Goal: Task Accomplishment & Management: Manage account settings

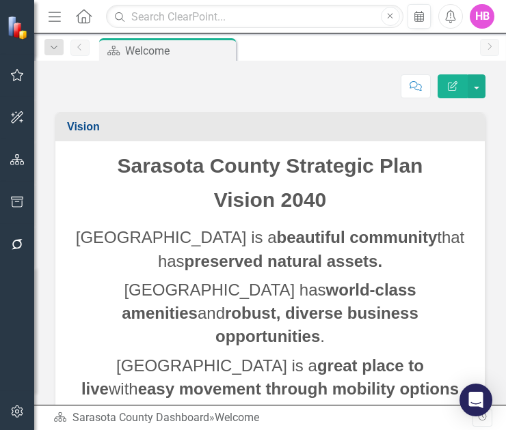
click at [53, 20] on icon "Menu" at bounding box center [55, 16] width 18 height 14
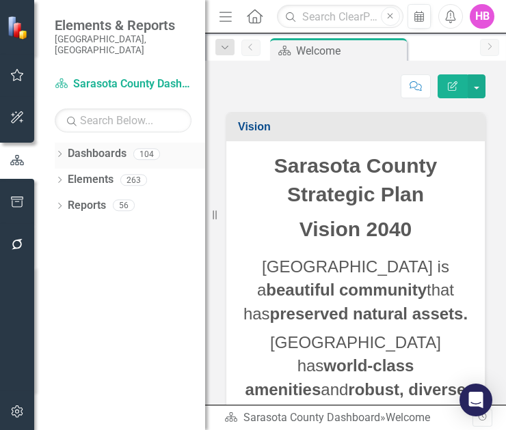
click at [83, 146] on link "Dashboards" at bounding box center [97, 154] width 59 height 16
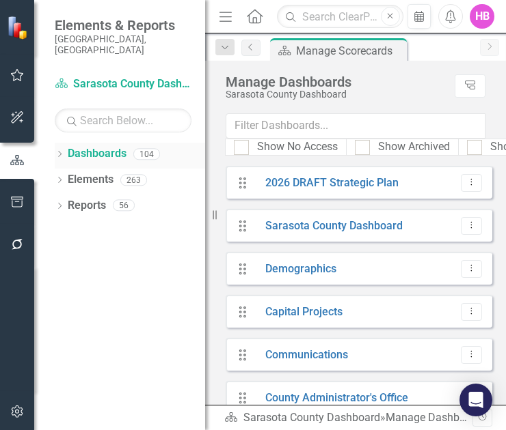
click at [59, 152] on icon "Dropdown" at bounding box center [60, 156] width 10 height 8
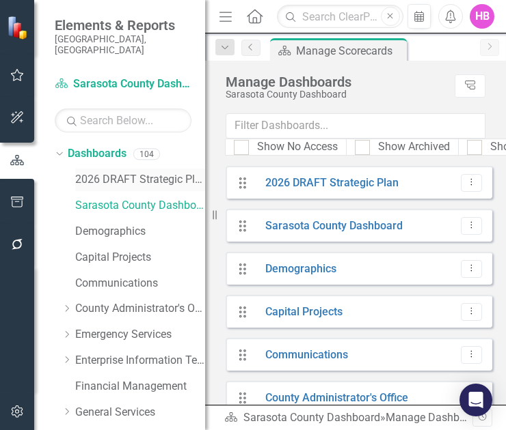
click at [100, 172] on link "2026 DRAFT Strategic Plan" at bounding box center [140, 180] width 130 height 16
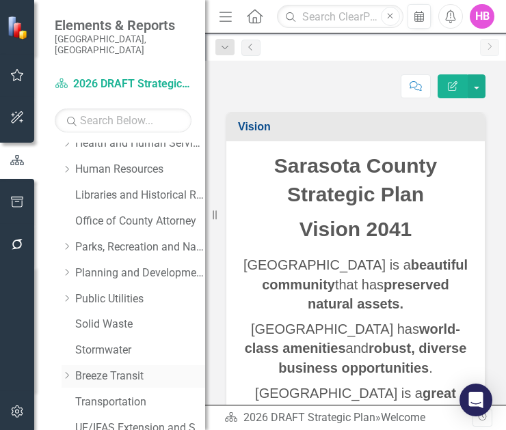
scroll to position [309, 0]
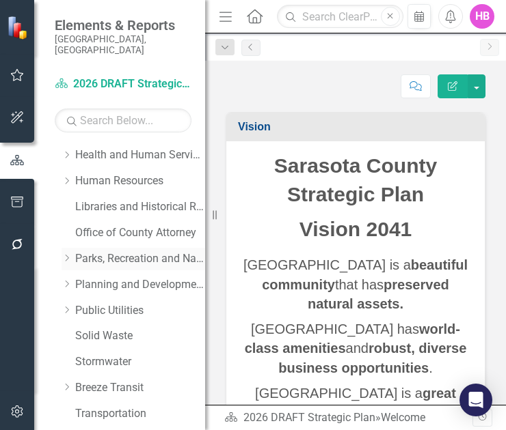
click at [128, 251] on link "Parks, Recreation and Natural Resources" at bounding box center [140, 259] width 130 height 16
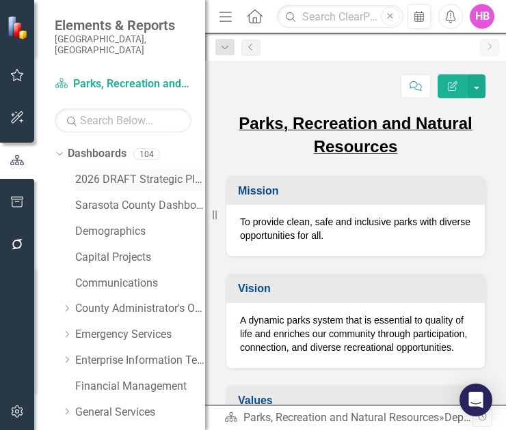
click at [149, 172] on link "2026 DRAFT Strategic Plan" at bounding box center [140, 180] width 130 height 16
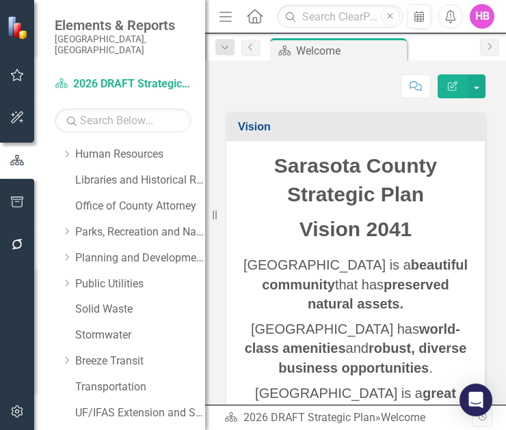
scroll to position [425, 0]
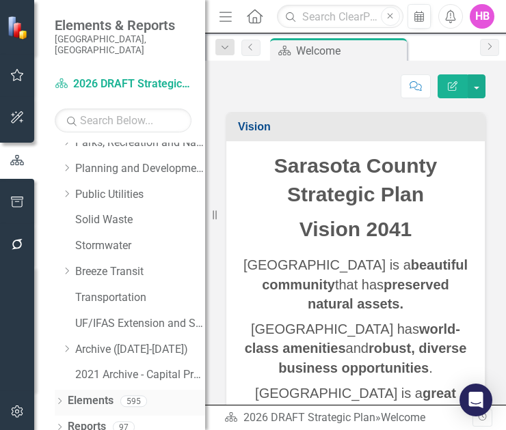
click at [57, 398] on div "Dropdown" at bounding box center [60, 404] width 10 height 12
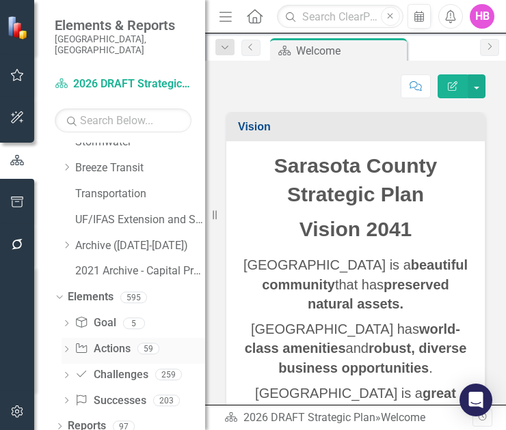
click at [115, 342] on link "Action Actions" at bounding box center [101, 350] width 55 height 16
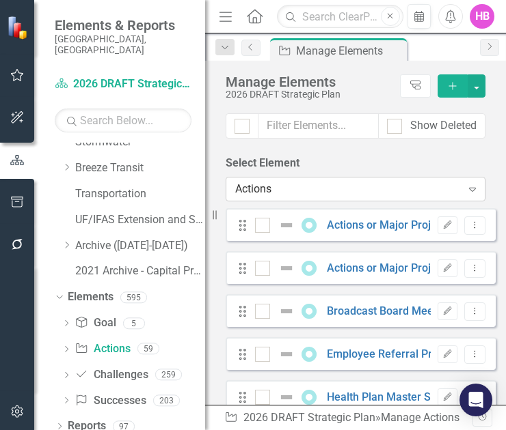
click at [292, 186] on div "Actions" at bounding box center [348, 190] width 226 height 16
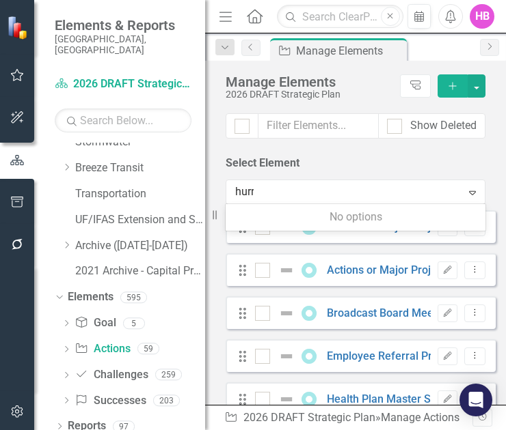
type input "hurri"
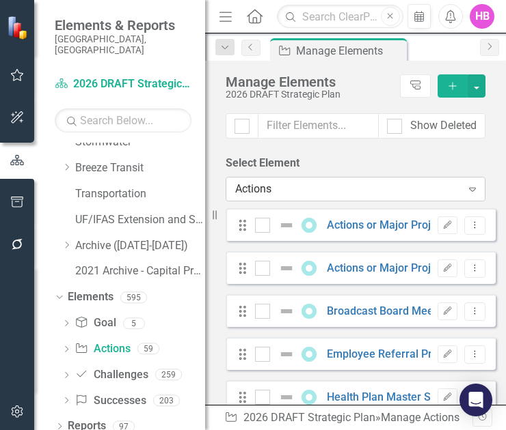
click at [292, 186] on div "Actions" at bounding box center [348, 190] width 226 height 16
click at [307, 130] on input "text" at bounding box center [318, 125] width 120 height 25
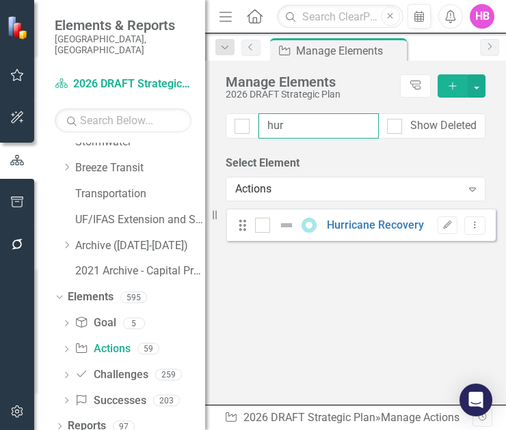
type input "hurr"
checkbox input "false"
type input "hurri"
checkbox input "false"
type input "hurric"
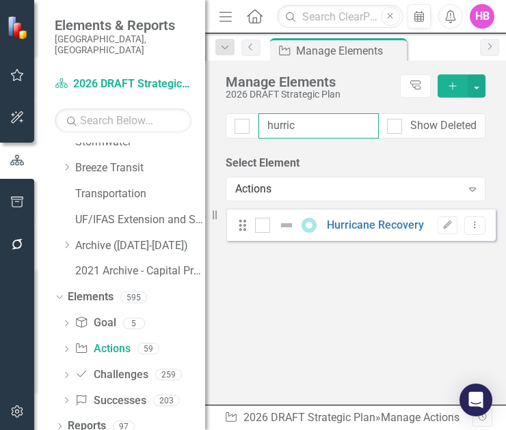
checkbox input "false"
type input "hurrica"
checkbox input "false"
type input "hurrica"
click at [442, 227] on icon "Edit" at bounding box center [447, 225] width 10 height 8
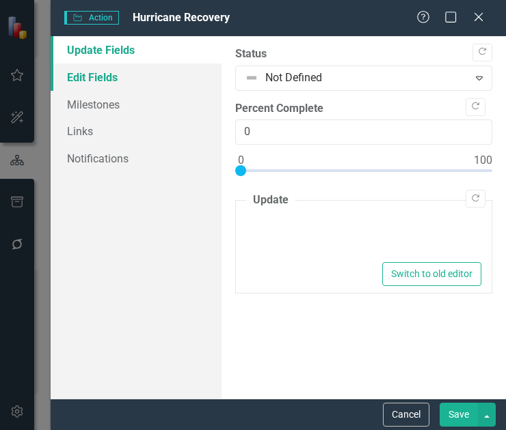
click at [115, 89] on link "Edit Fields" at bounding box center [136, 77] width 171 height 27
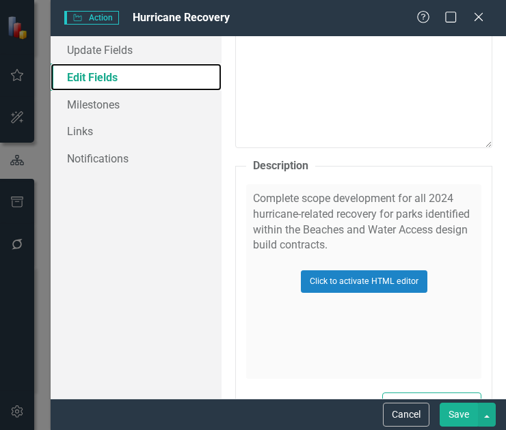
scroll to position [818, 0]
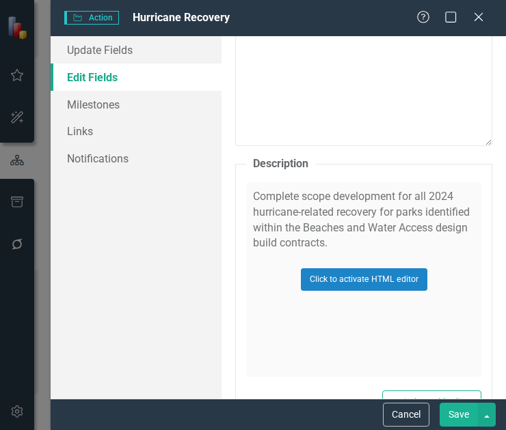
click at [320, 232] on div "Click to activate HTML editor" at bounding box center [363, 279] width 235 height 195
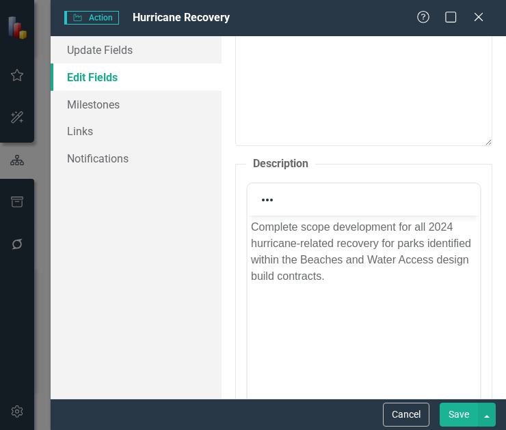
scroll to position [0, 0]
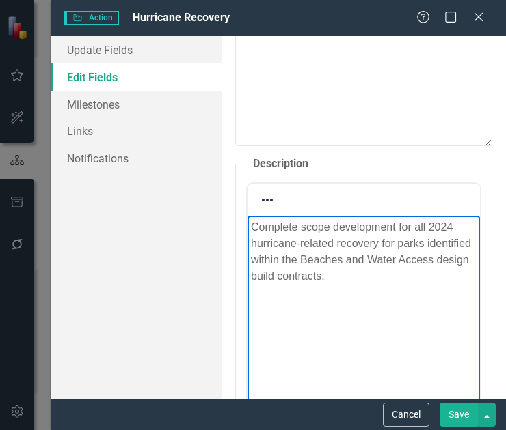
click at [424, 227] on p "Complete scope development for all 2024 hurricane-related recovery for parks id…" at bounding box center [363, 252] width 225 height 66
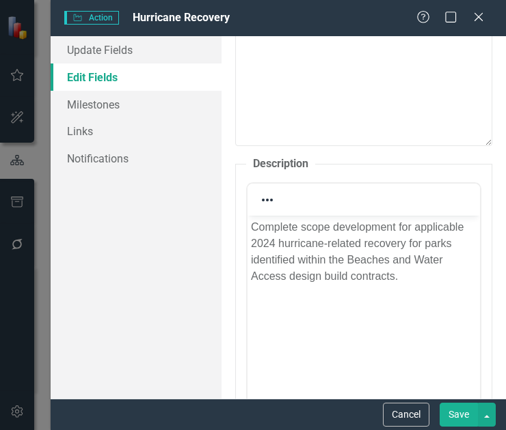
click at [451, 421] on button "Save" at bounding box center [458, 415] width 38 height 24
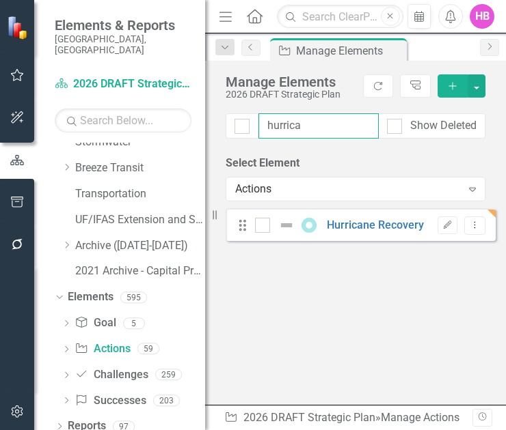
drag, startPoint x: 312, startPoint y: 132, endPoint x: 256, endPoint y: 121, distance: 56.4
click at [256, 121] on div "hurrica Show Deleted" at bounding box center [355, 125] width 260 height 25
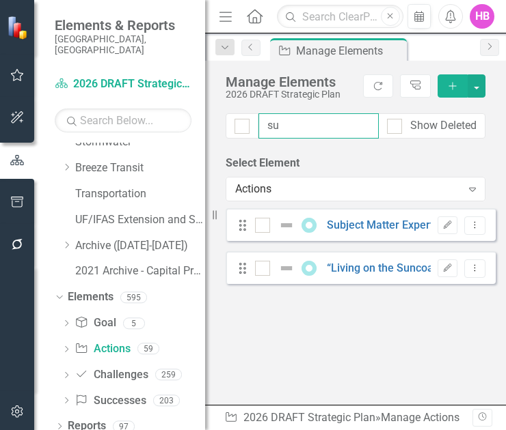
type input "sub"
checkbox input "false"
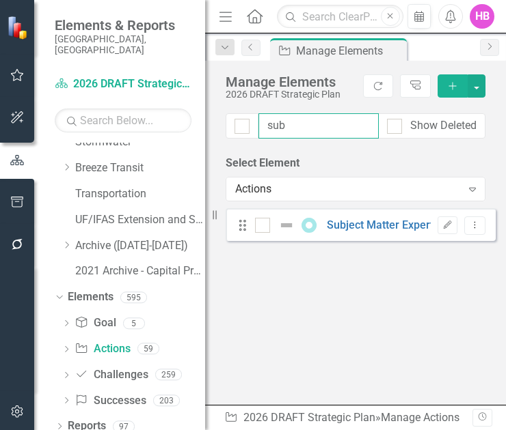
type input "subj"
checkbox input "false"
type input "subje"
checkbox input "false"
type input "subje"
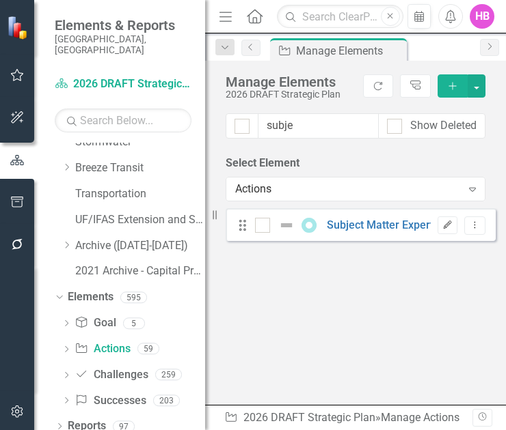
click at [442, 226] on icon "Edit" at bounding box center [447, 225] width 10 height 8
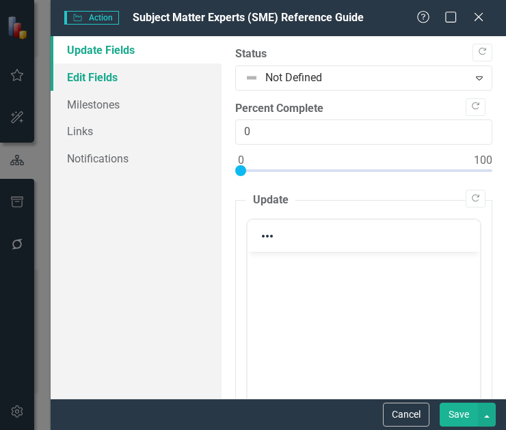
click at [112, 79] on link "Edit Fields" at bounding box center [136, 77] width 171 height 27
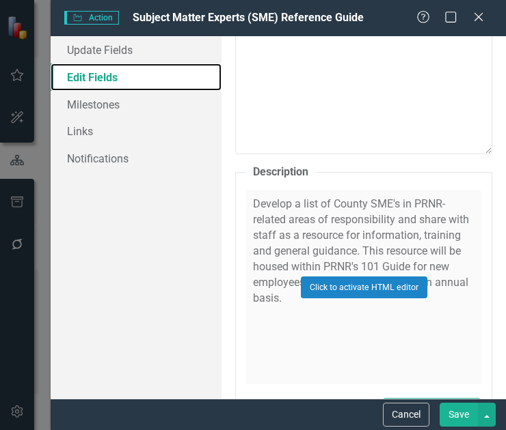
scroll to position [709, 0]
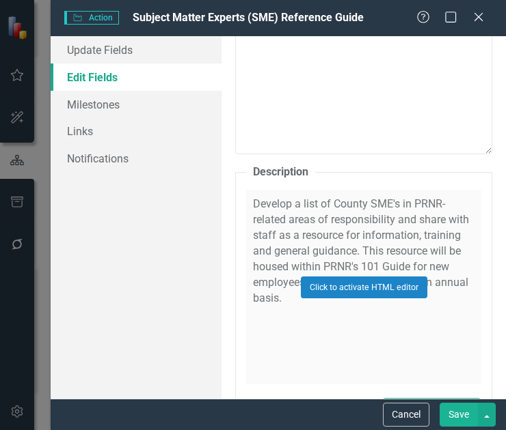
click at [338, 237] on div "Click to activate HTML editor" at bounding box center [363, 287] width 235 height 195
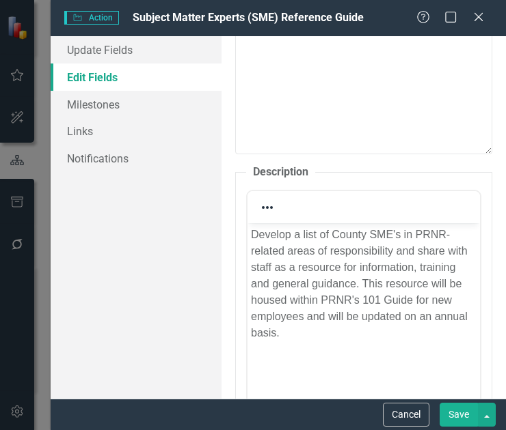
scroll to position [0, 0]
click at [316, 234] on p "Develop a list of County SME's in PRNR-related areas of responsibility and shar…" at bounding box center [363, 284] width 225 height 115
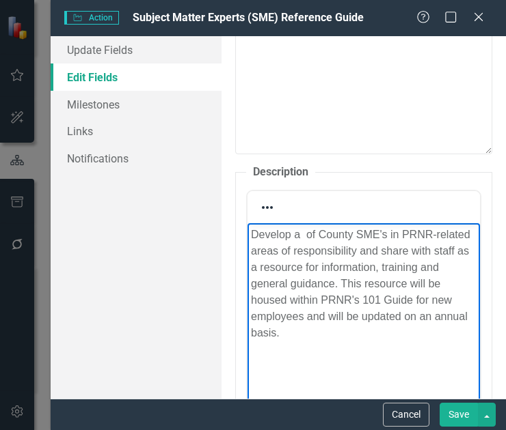
click at [316, 234] on p "Develop a of County SME's in PRNR-related areas of responsibility and share wit…" at bounding box center [363, 284] width 225 height 115
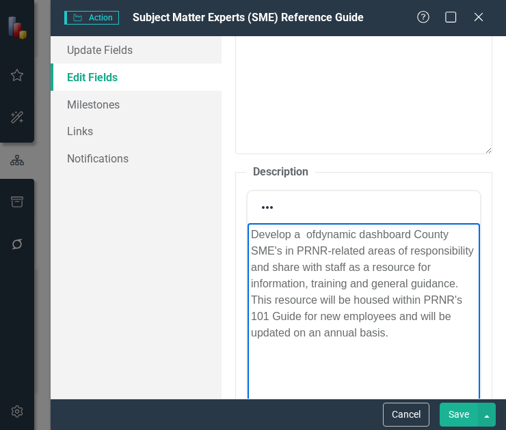
click at [318, 235] on p "Develop a ofdynamic dashboard County SME's in PRNR-related areas of responsibil…" at bounding box center [363, 284] width 225 height 115
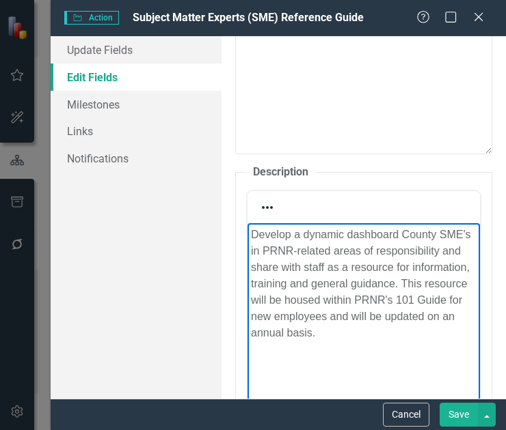
click at [404, 235] on p "Develop a dynamic dashboard County SME's in PRNR-related areas of responsibilit…" at bounding box center [363, 284] width 225 height 115
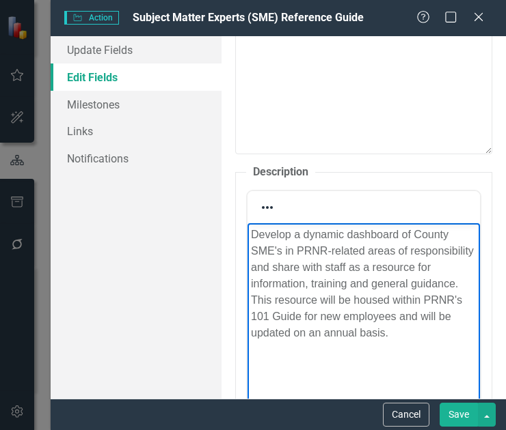
click at [381, 310] on p "Develop a dynamic dashboard of County SME's in PRNR-related areas of responsibi…" at bounding box center [363, 284] width 225 height 115
click at [391, 272] on p "Develop a dynamic dashboard of County SME's in PRNR-related areas of responsibi…" at bounding box center [363, 284] width 225 height 115
click at [391, 297] on p "Develop a dynamic dashboard of County SME's in PRNR-related areas of responsibi…" at bounding box center [363, 284] width 225 height 115
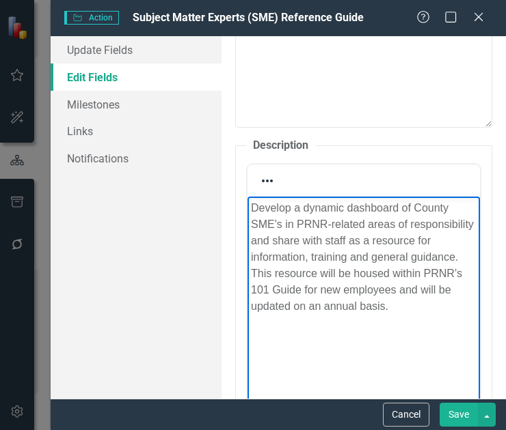
scroll to position [781, 0]
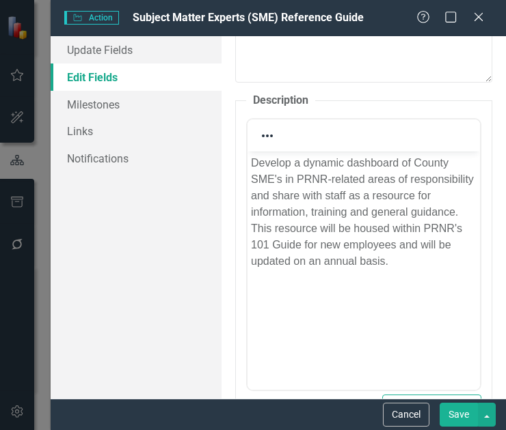
click at [462, 416] on button "Save" at bounding box center [458, 415] width 38 height 24
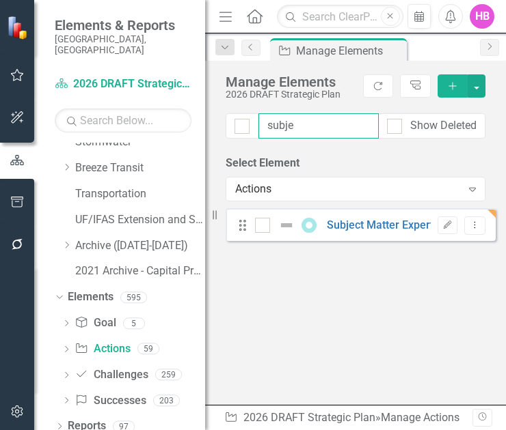
drag, startPoint x: 316, startPoint y: 124, endPoint x: 251, endPoint y: 125, distance: 64.9
click at [251, 125] on div "subje Show Deleted" at bounding box center [355, 125] width 260 height 25
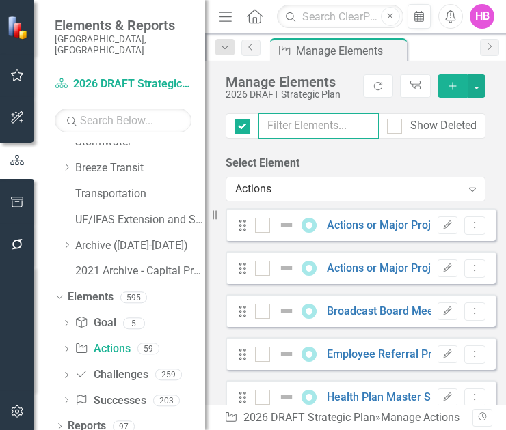
checkbox input "false"
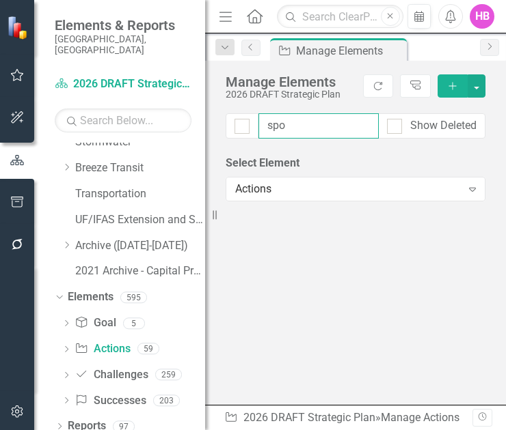
type input "spon"
checkbox input "false"
type input "spons"
checkbox input "false"
type input "sponso"
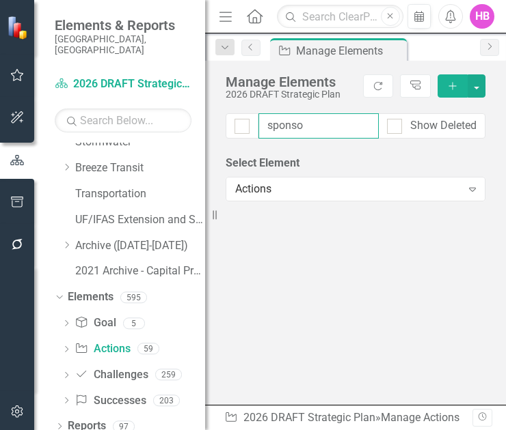
checkbox input "false"
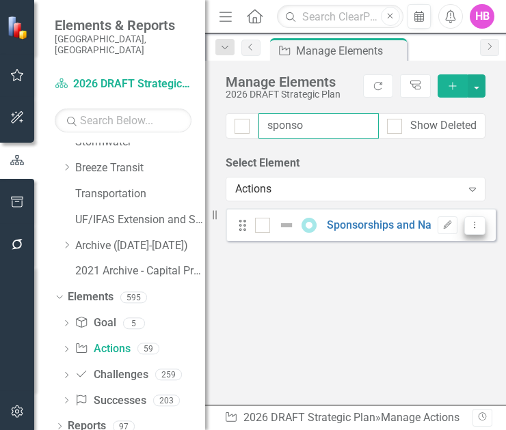
type input "sponso"
click at [469, 227] on icon "Dropdown Menu" at bounding box center [475, 225] width 12 height 9
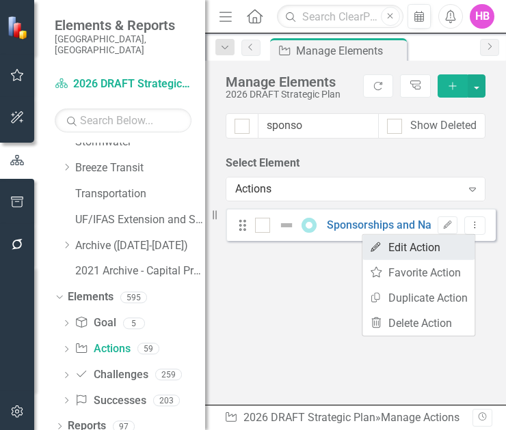
click at [398, 251] on link "Edit Edit Action" at bounding box center [418, 247] width 112 height 25
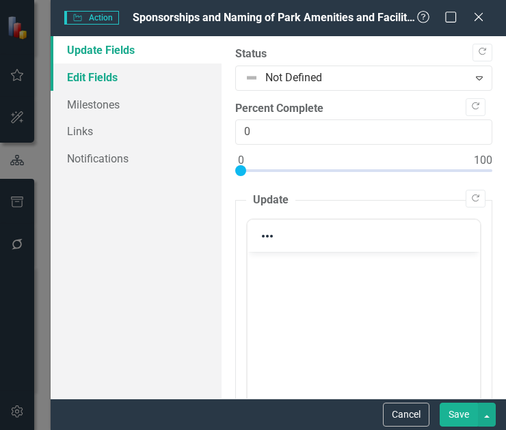
scroll to position [0, 0]
click at [116, 76] on link "Edit Fields" at bounding box center [136, 77] width 171 height 27
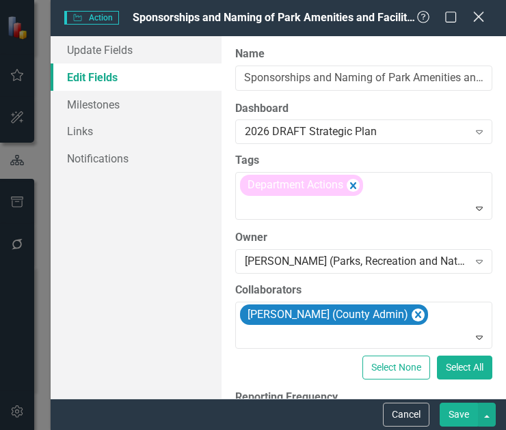
click at [482, 18] on icon "Close" at bounding box center [477, 16] width 17 height 13
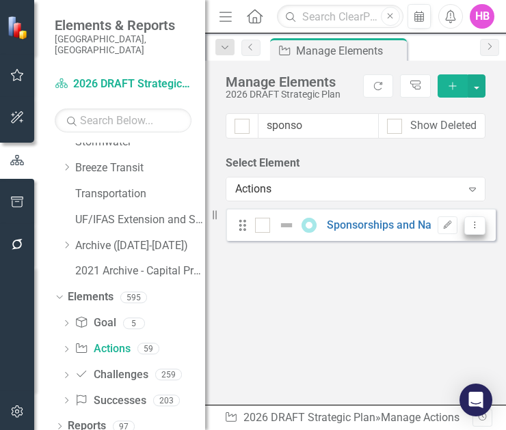
click at [469, 225] on icon "Dropdown Menu" at bounding box center [475, 225] width 12 height 9
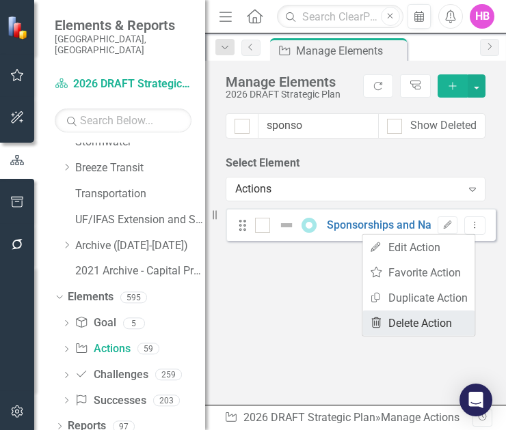
click at [410, 327] on link "Trash Delete Action" at bounding box center [418, 323] width 112 height 25
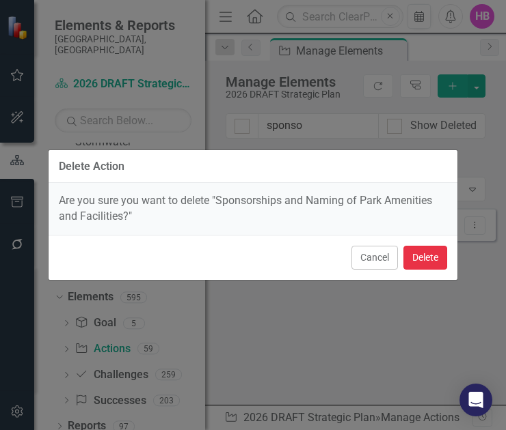
click at [430, 256] on button "Delete" at bounding box center [425, 258] width 44 height 24
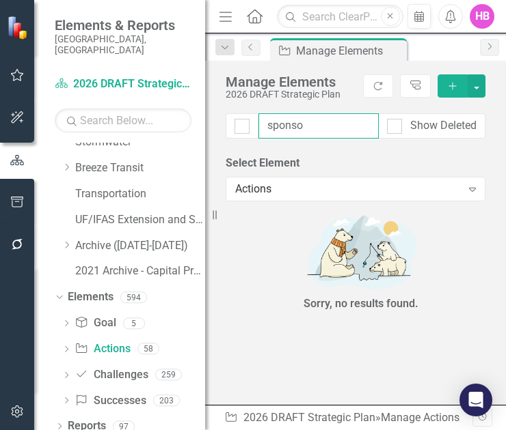
drag, startPoint x: 307, startPoint y: 127, endPoint x: 261, endPoint y: 118, distance: 47.3
click at [261, 118] on input "sponso" at bounding box center [318, 125] width 120 height 25
type input "s"
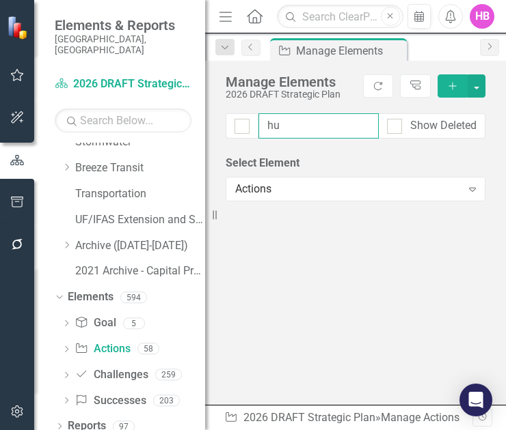
type input "hur"
checkbox input "false"
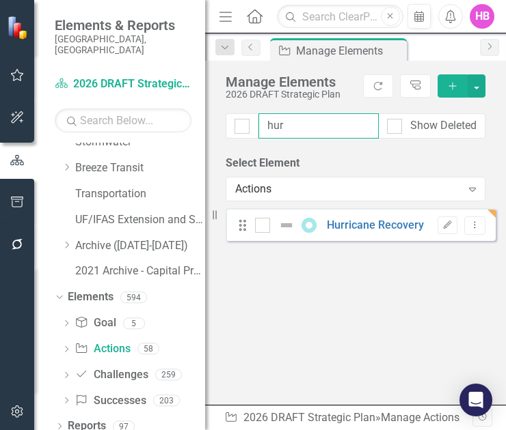
type input "hurr"
checkbox input "false"
type input "hurri"
checkbox input "false"
click at [442, 225] on icon "Edit" at bounding box center [447, 225] width 10 height 8
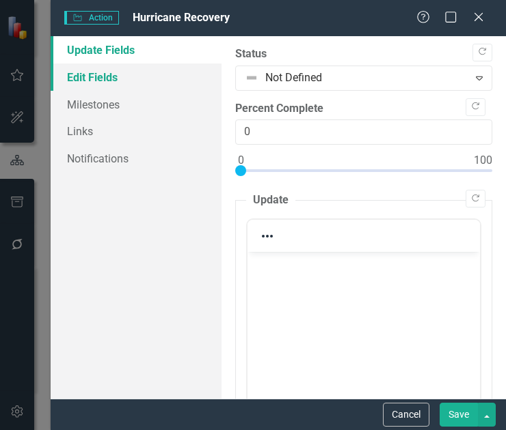
click at [99, 76] on link "Edit Fields" at bounding box center [136, 77] width 171 height 27
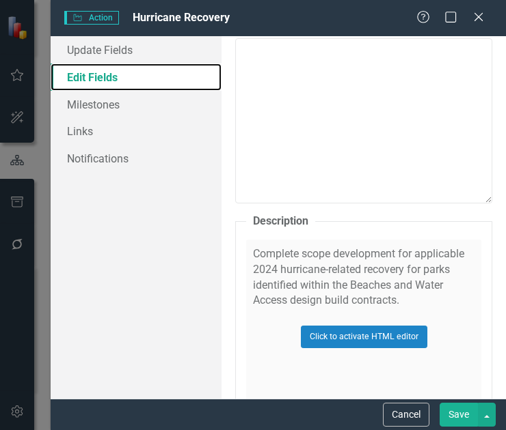
scroll to position [760, 0]
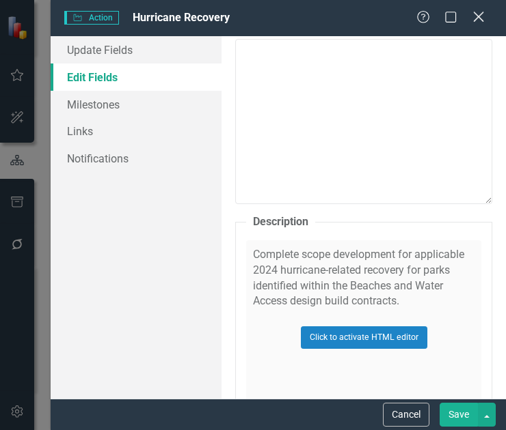
click at [484, 18] on icon "Close" at bounding box center [477, 16] width 17 height 13
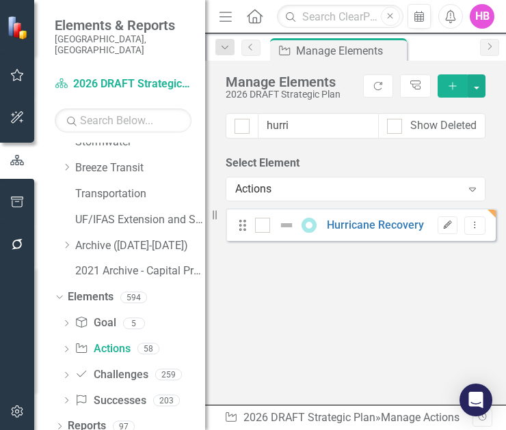
click at [437, 229] on button "Edit" at bounding box center [447, 226] width 20 height 18
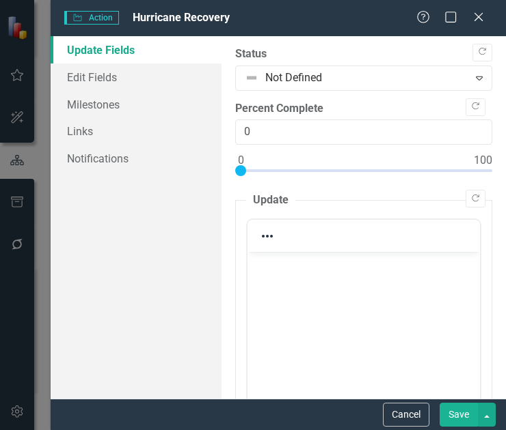
scroll to position [0, 0]
click at [82, 76] on link "Edit Fields" at bounding box center [136, 77] width 171 height 27
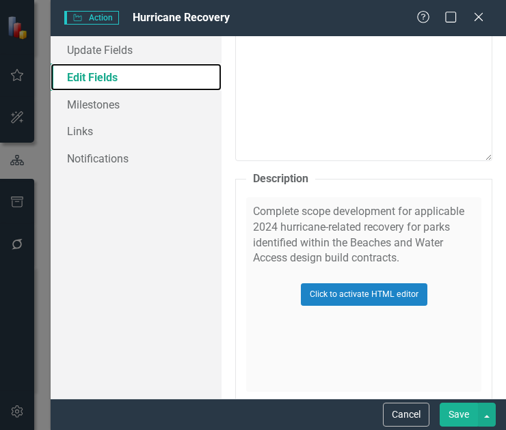
scroll to position [803, 0]
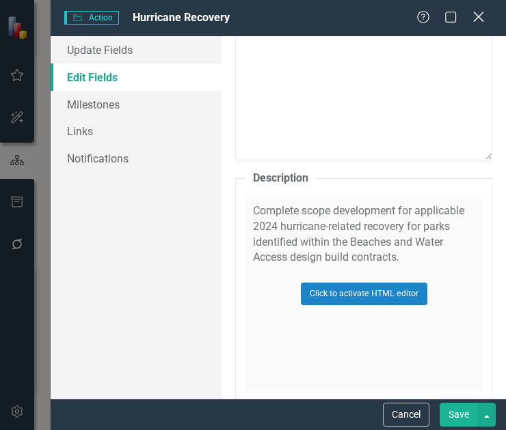
click at [478, 20] on icon "Close" at bounding box center [477, 16] width 17 height 13
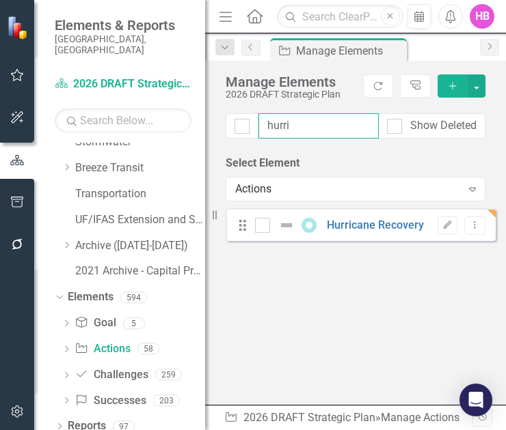
drag, startPoint x: 321, startPoint y: 128, endPoint x: 232, endPoint y: 126, distance: 88.8
click at [232, 126] on div "hurri Show Deleted" at bounding box center [355, 125] width 260 height 25
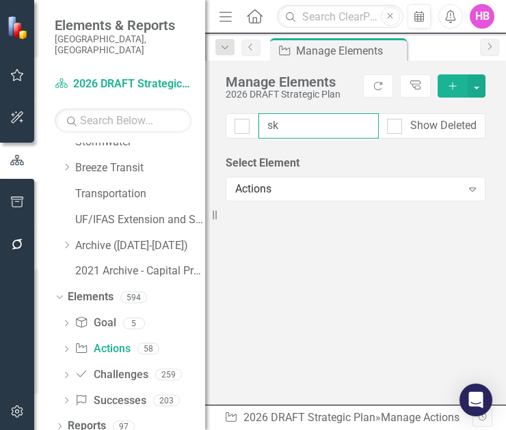
type input "ska"
checkbox input "false"
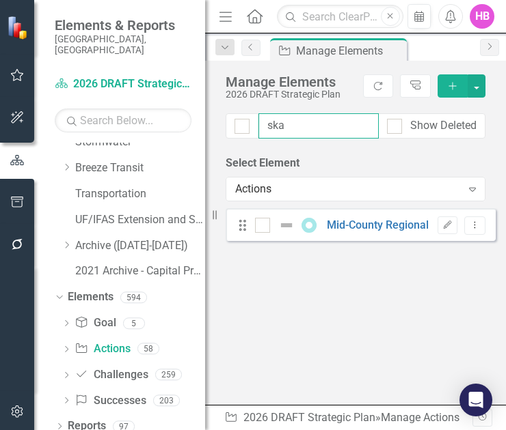
type input "skat"
checkbox input "false"
type input "skate"
checkbox input "false"
drag, startPoint x: 294, startPoint y: 124, endPoint x: 258, endPoint y: 118, distance: 36.6
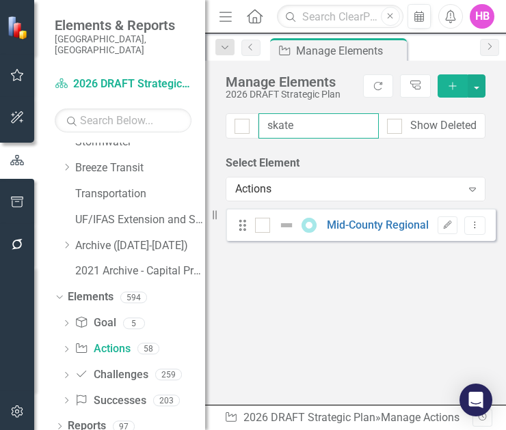
click at [258, 118] on input "skate" at bounding box center [318, 125] width 120 height 25
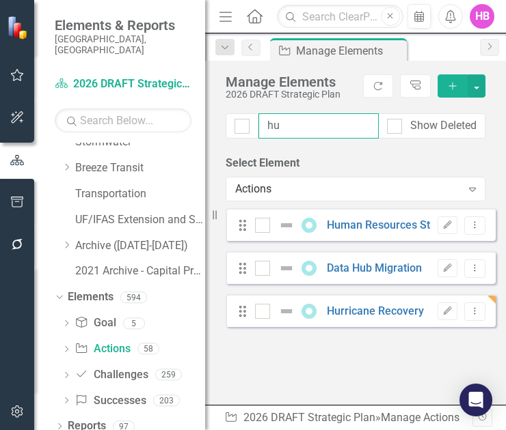
type input "h"
checkbox input "false"
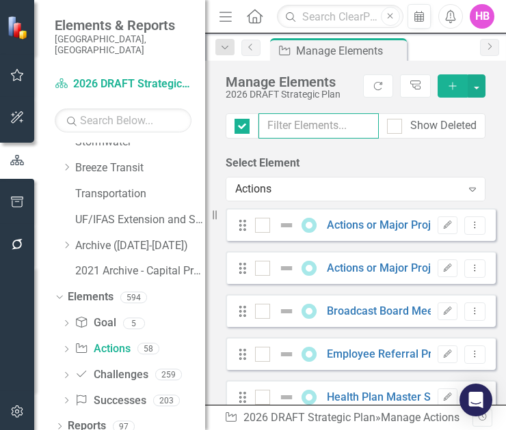
checkbox input "false"
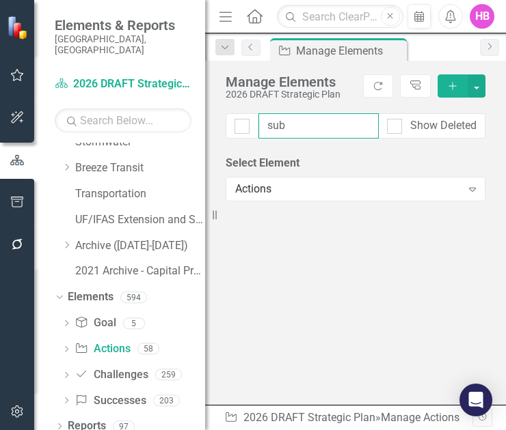
type input "subj"
checkbox input "false"
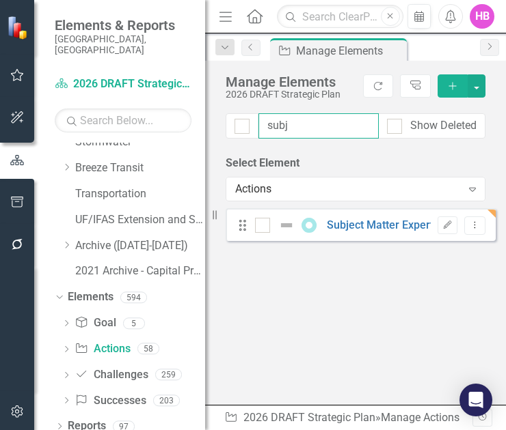
type input "subje"
checkbox input "false"
type input "subje"
click at [437, 225] on button "Edit" at bounding box center [447, 226] width 20 height 18
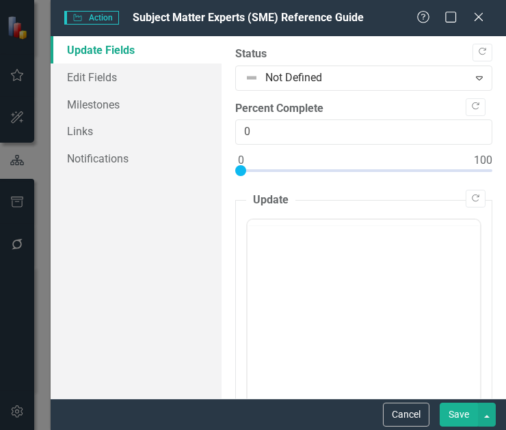
scroll to position [0, 0]
click at [107, 73] on link "Edit Fields" at bounding box center [136, 77] width 171 height 27
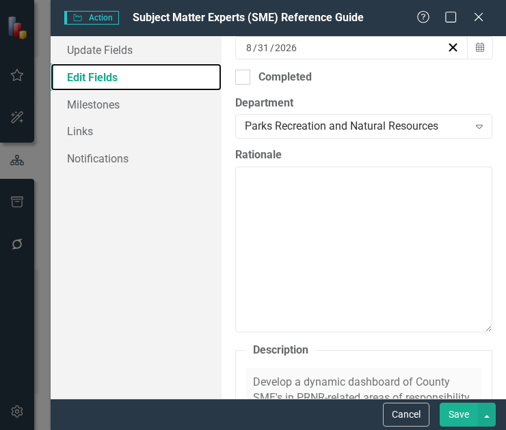
scroll to position [619, 0]
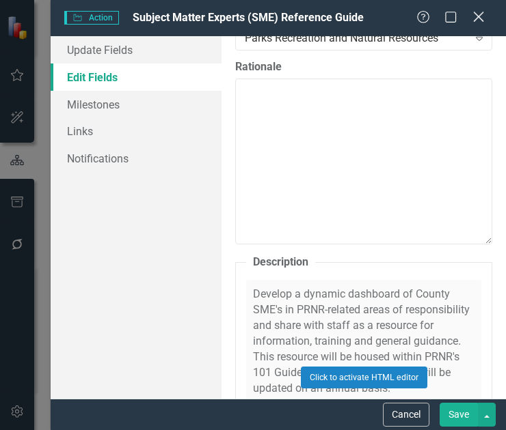
click at [482, 15] on icon "Close" at bounding box center [477, 16] width 17 height 13
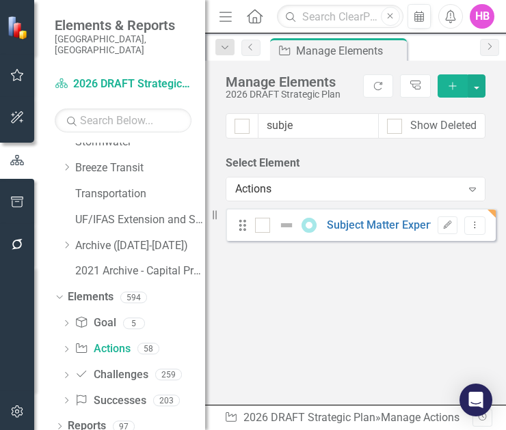
click at [480, 20] on div "HB" at bounding box center [481, 16] width 25 height 25
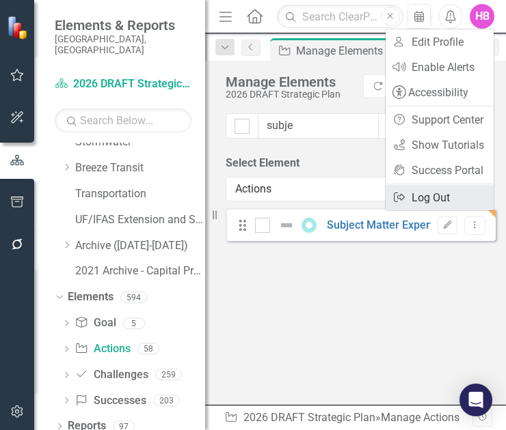
click at [452, 192] on link "Logout Log Out" at bounding box center [439, 197] width 108 height 25
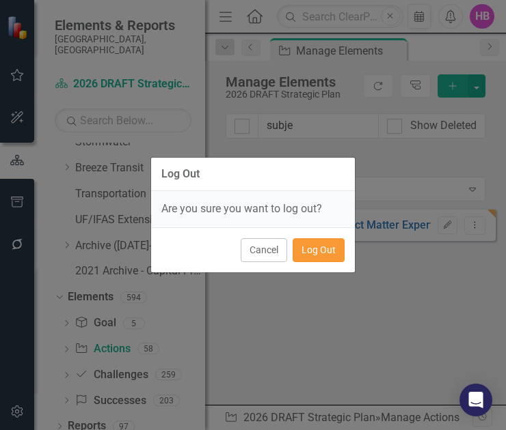
click at [330, 252] on button "Log Out" at bounding box center [318, 250] width 52 height 24
